Goal: Navigation & Orientation: Find specific page/section

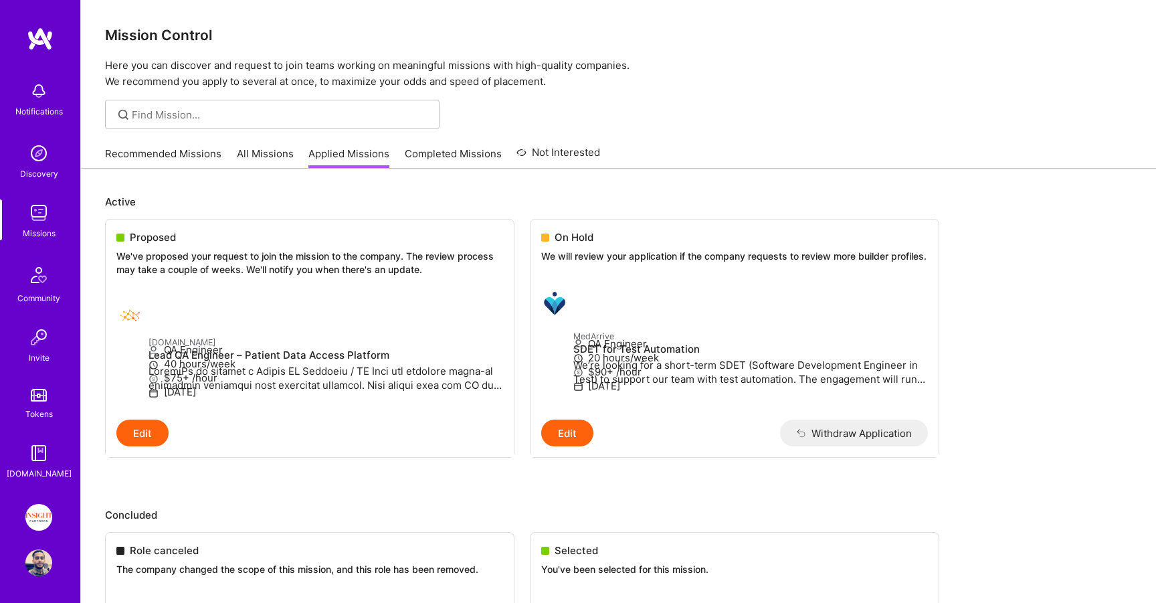
click at [413, 159] on link "Completed Missions" at bounding box center [453, 158] width 97 height 22
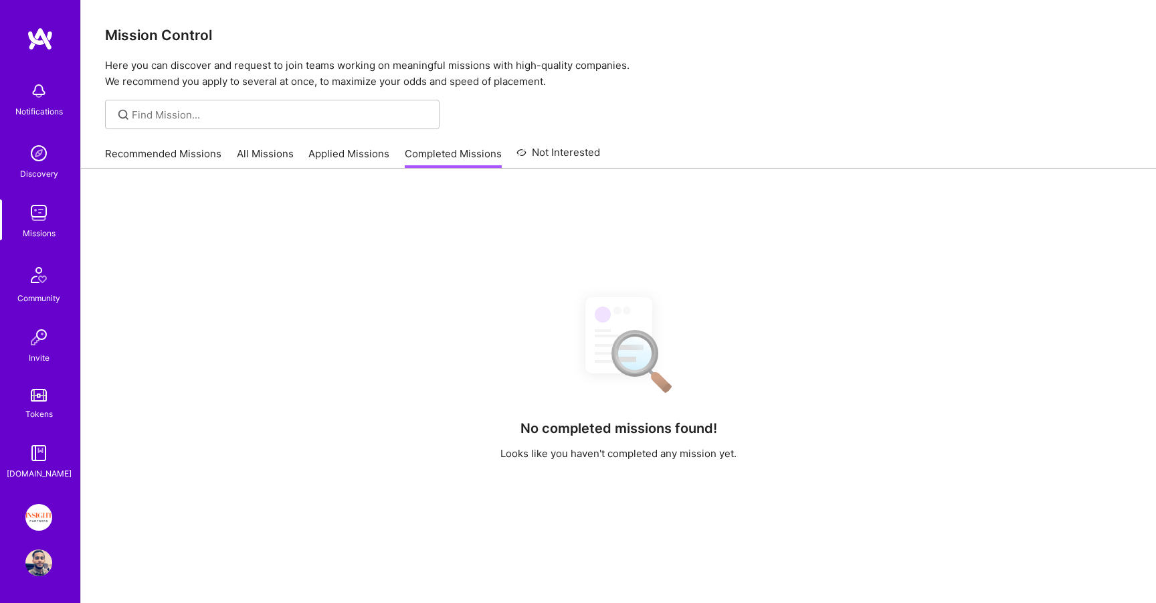
click at [358, 163] on link "Applied Missions" at bounding box center [349, 158] width 81 height 22
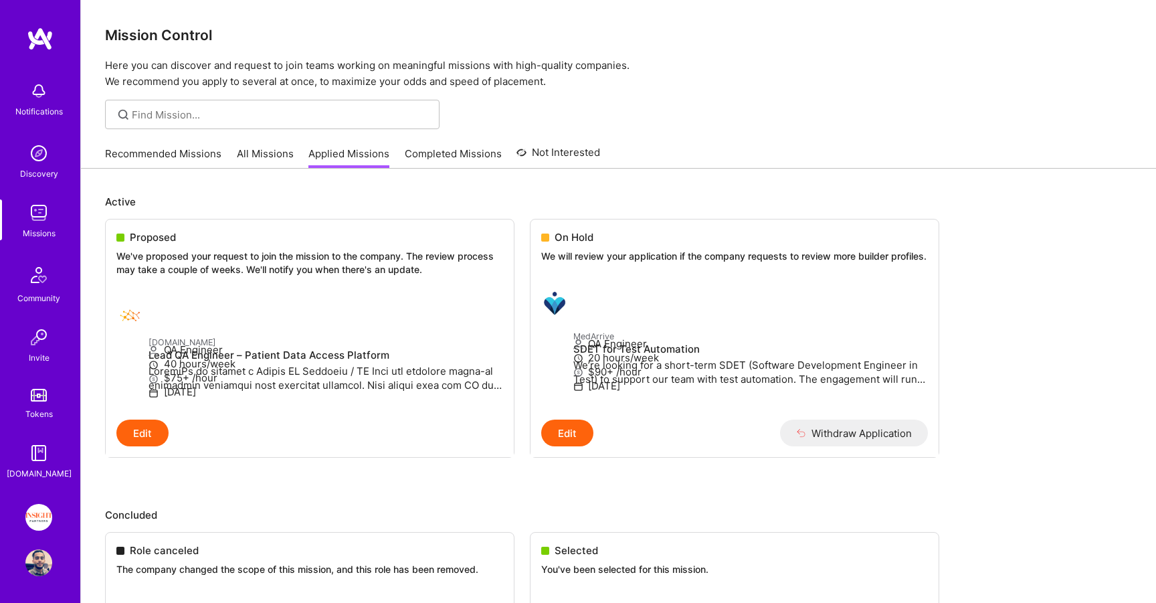
click at [343, 147] on link "Applied Missions" at bounding box center [349, 158] width 81 height 22
